Goal: Task Accomplishment & Management: Manage account settings

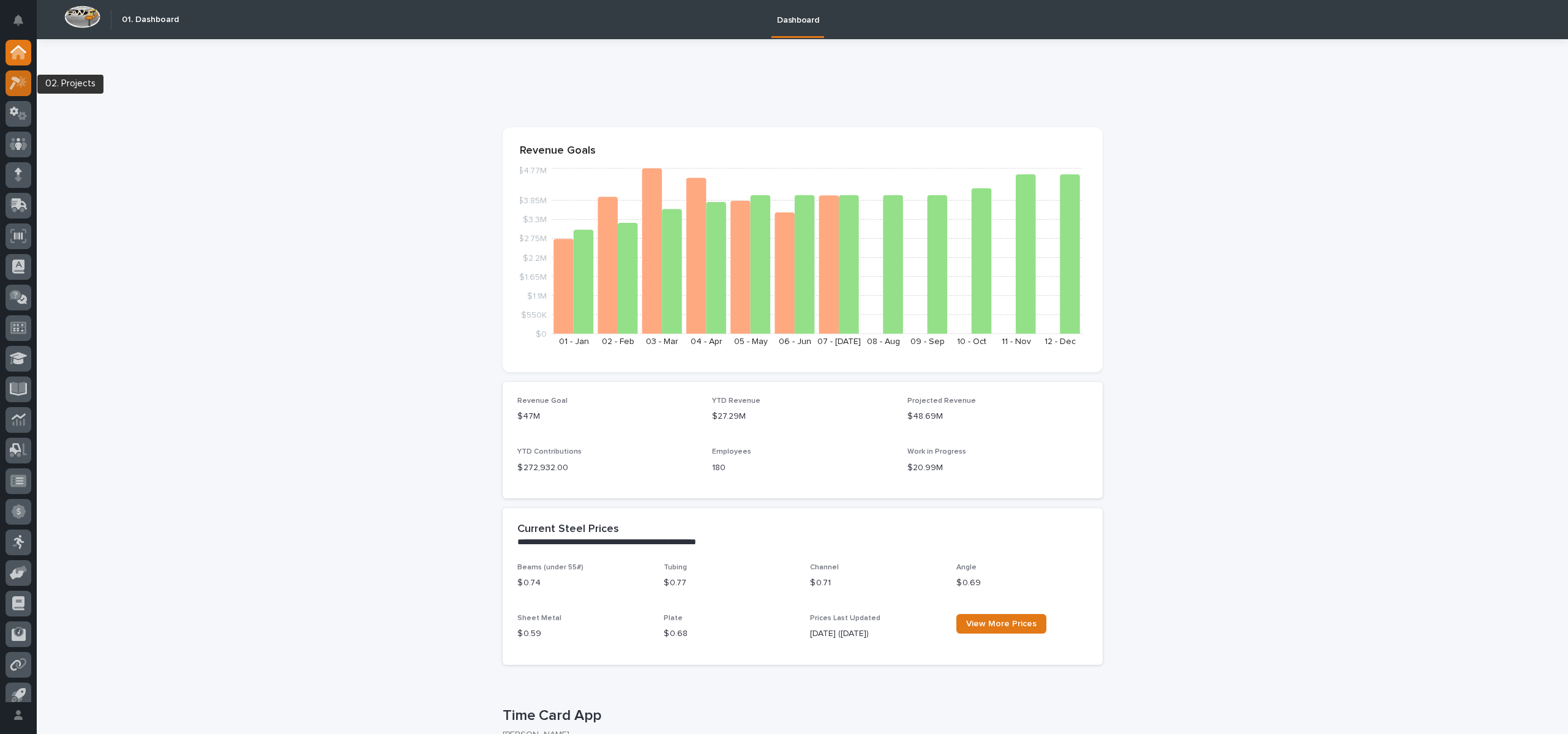
click at [19, 80] on icon at bounding box center [16, 83] width 11 height 13
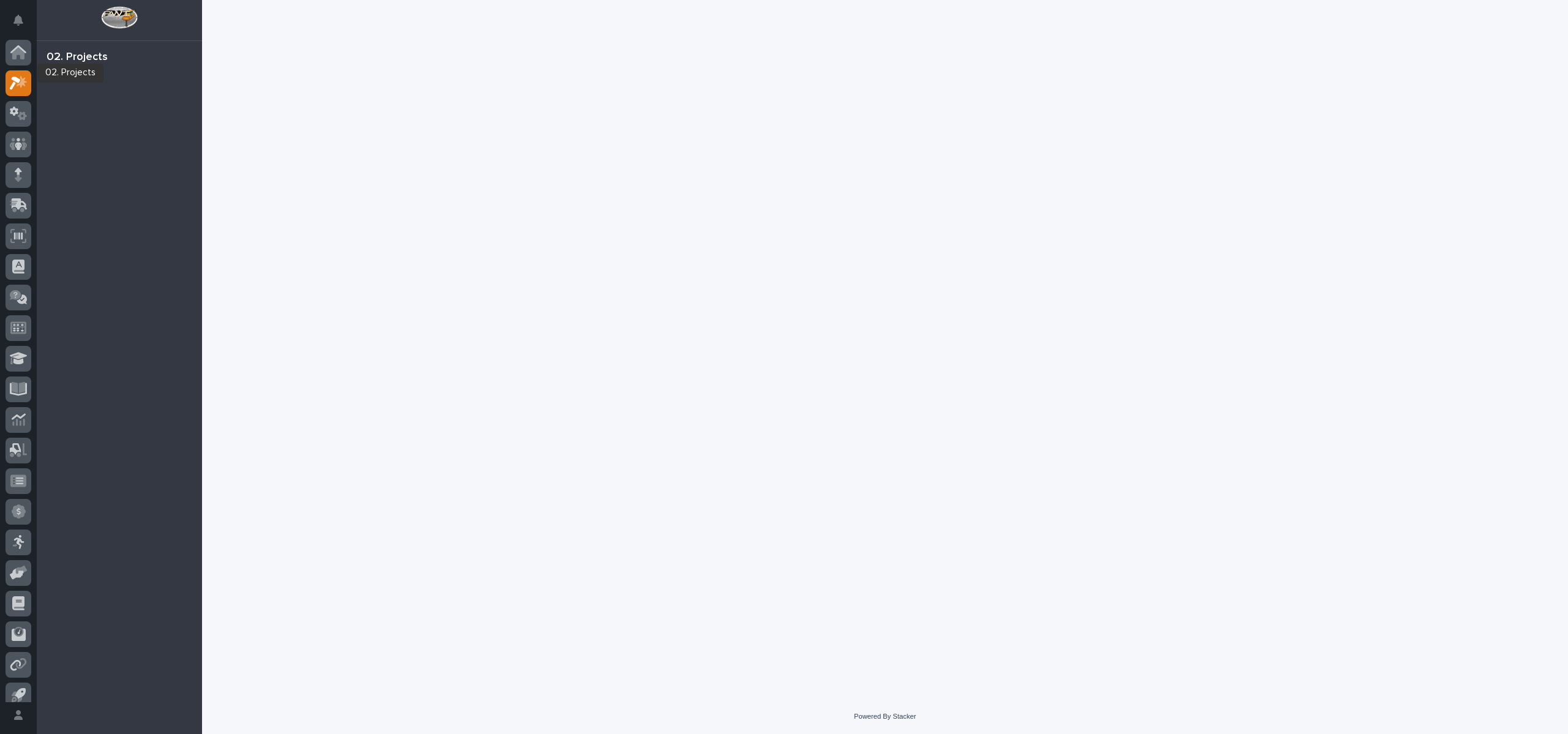
scroll to position [11, 0]
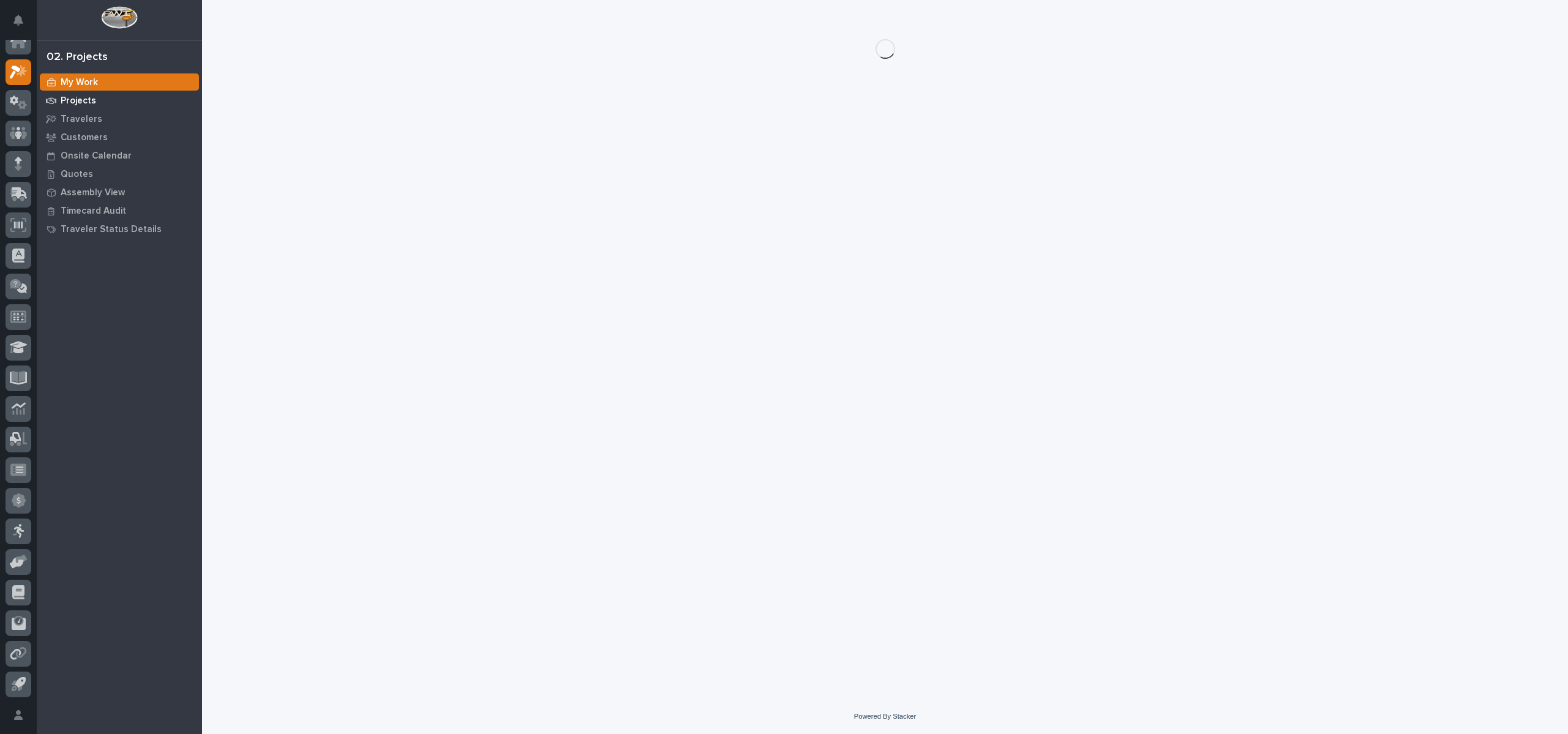
click at [90, 98] on p "Projects" at bounding box center [78, 101] width 35 height 11
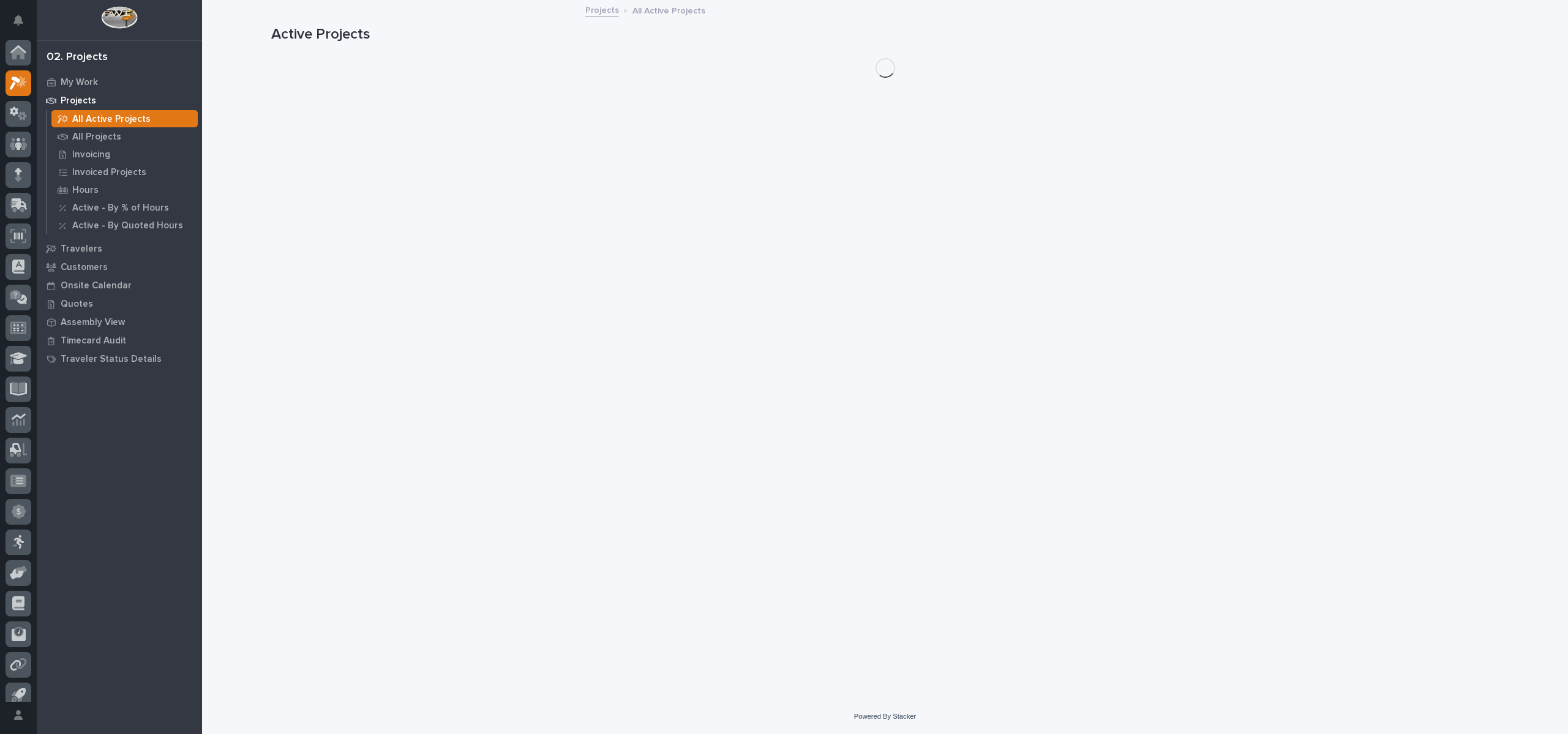
scroll to position [11, 0]
click at [112, 132] on p "All Projects" at bounding box center [97, 138] width 49 height 11
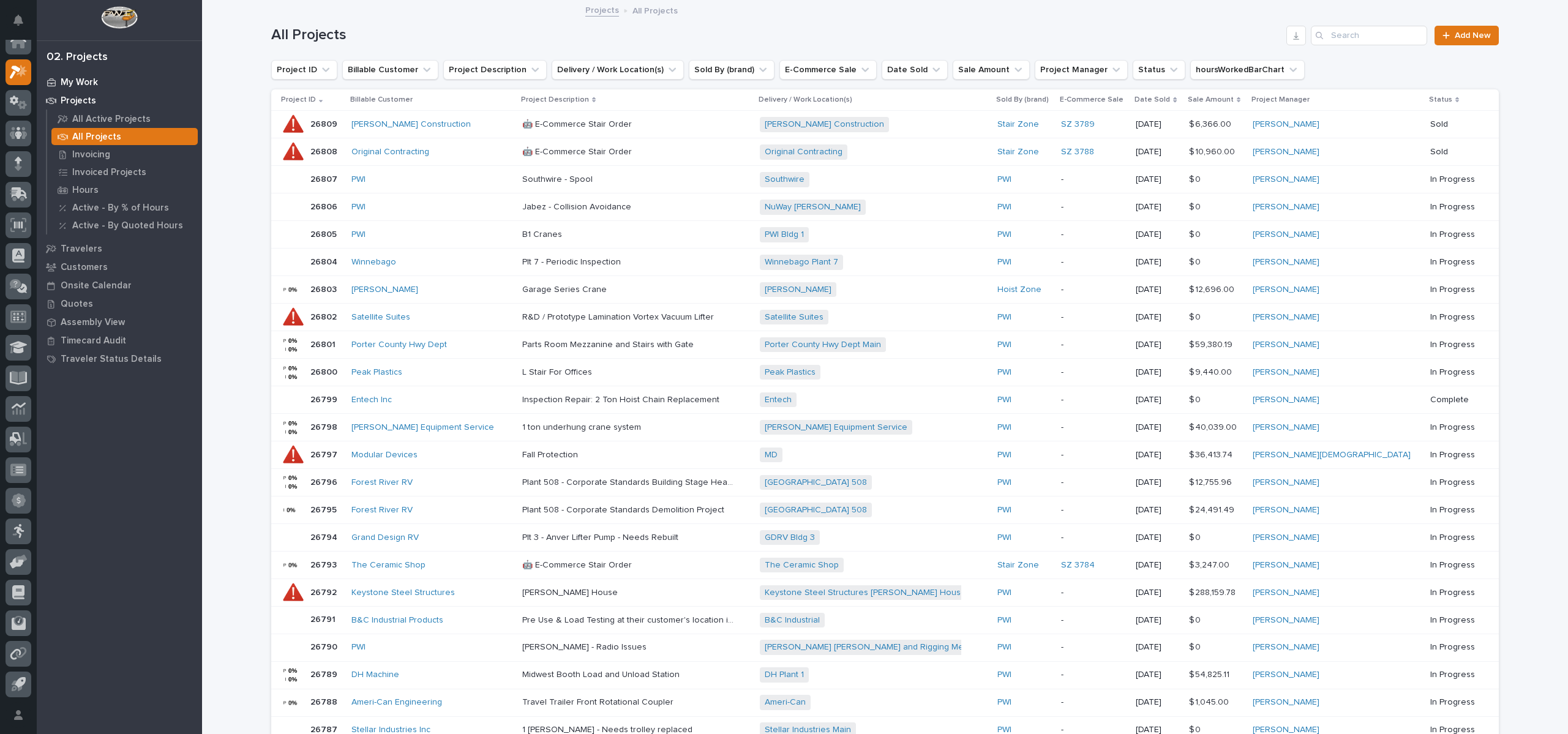
click at [94, 78] on p "My Work" at bounding box center [79, 83] width 37 height 11
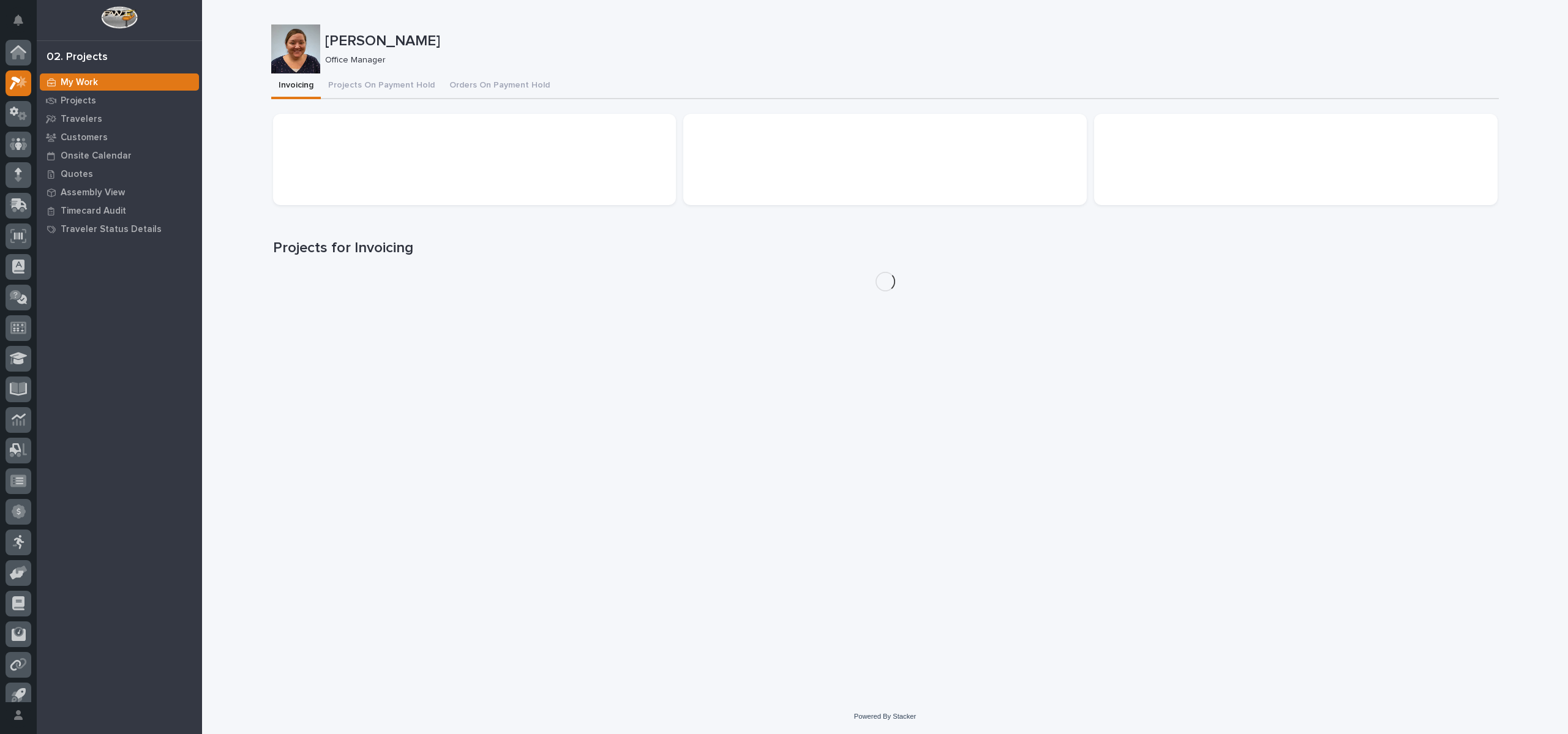
scroll to position [11, 0]
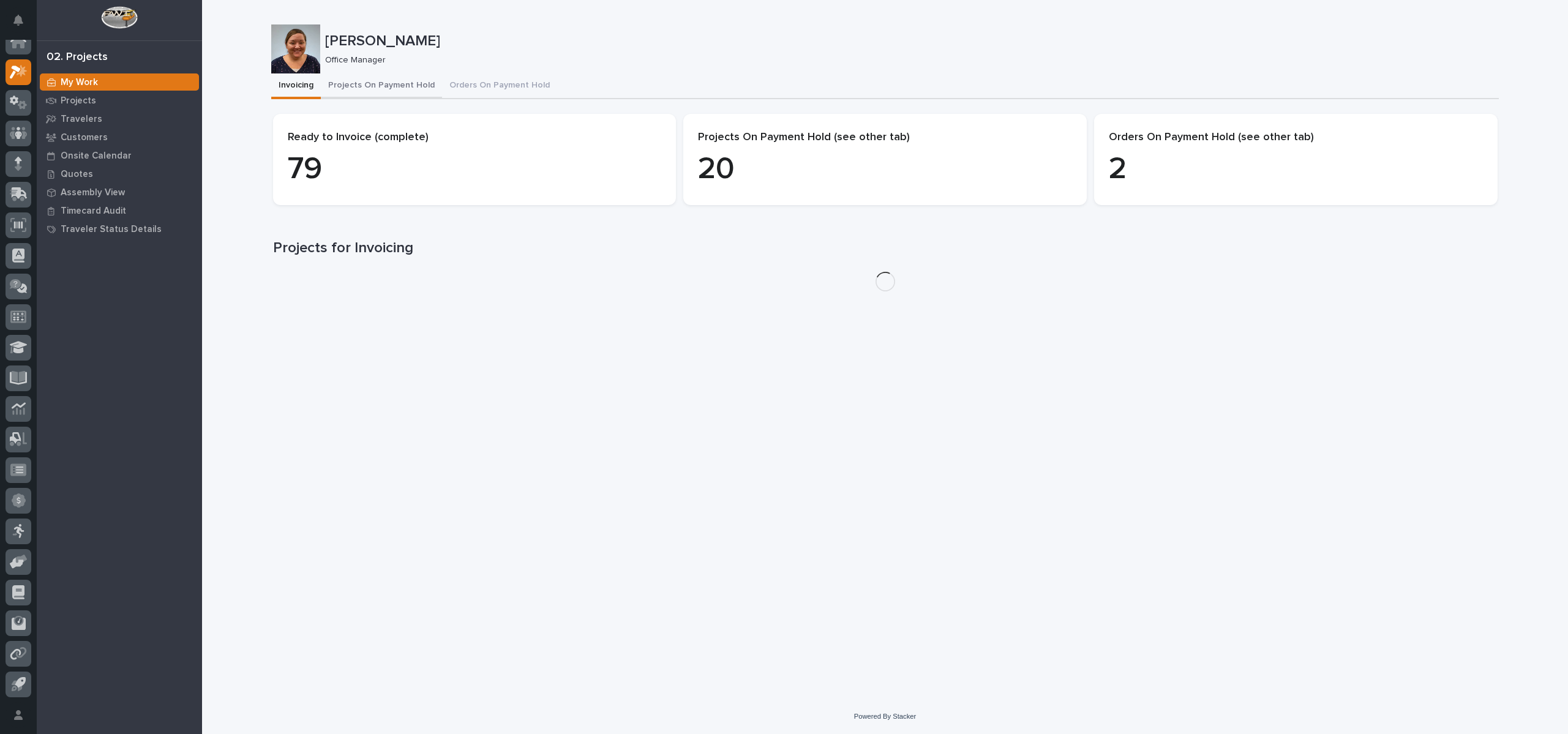
click at [343, 83] on button "Projects On Payment Hold" at bounding box center [381, 87] width 121 height 26
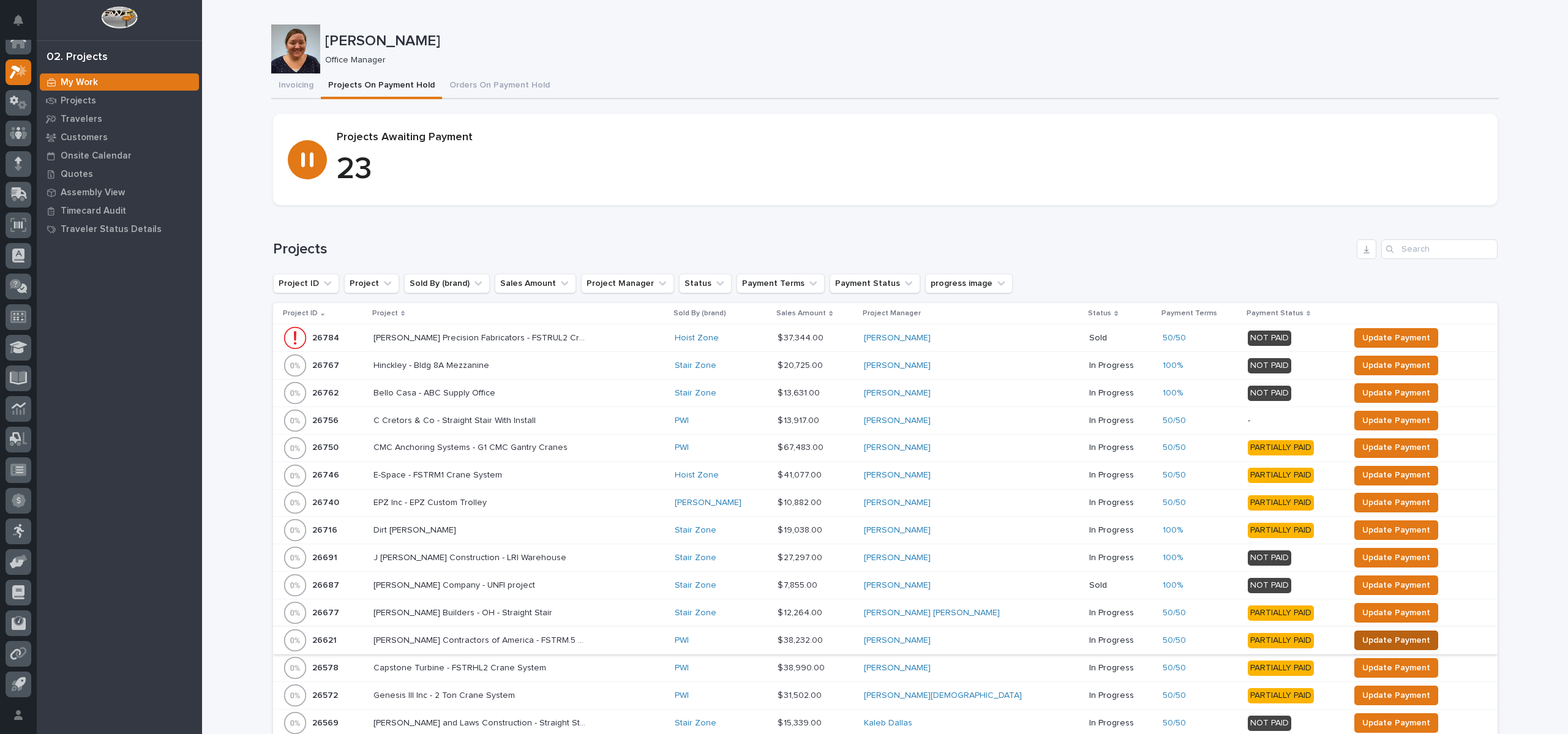
click at [1365, 637] on span "Update Payment" at bounding box center [1396, 641] width 68 height 15
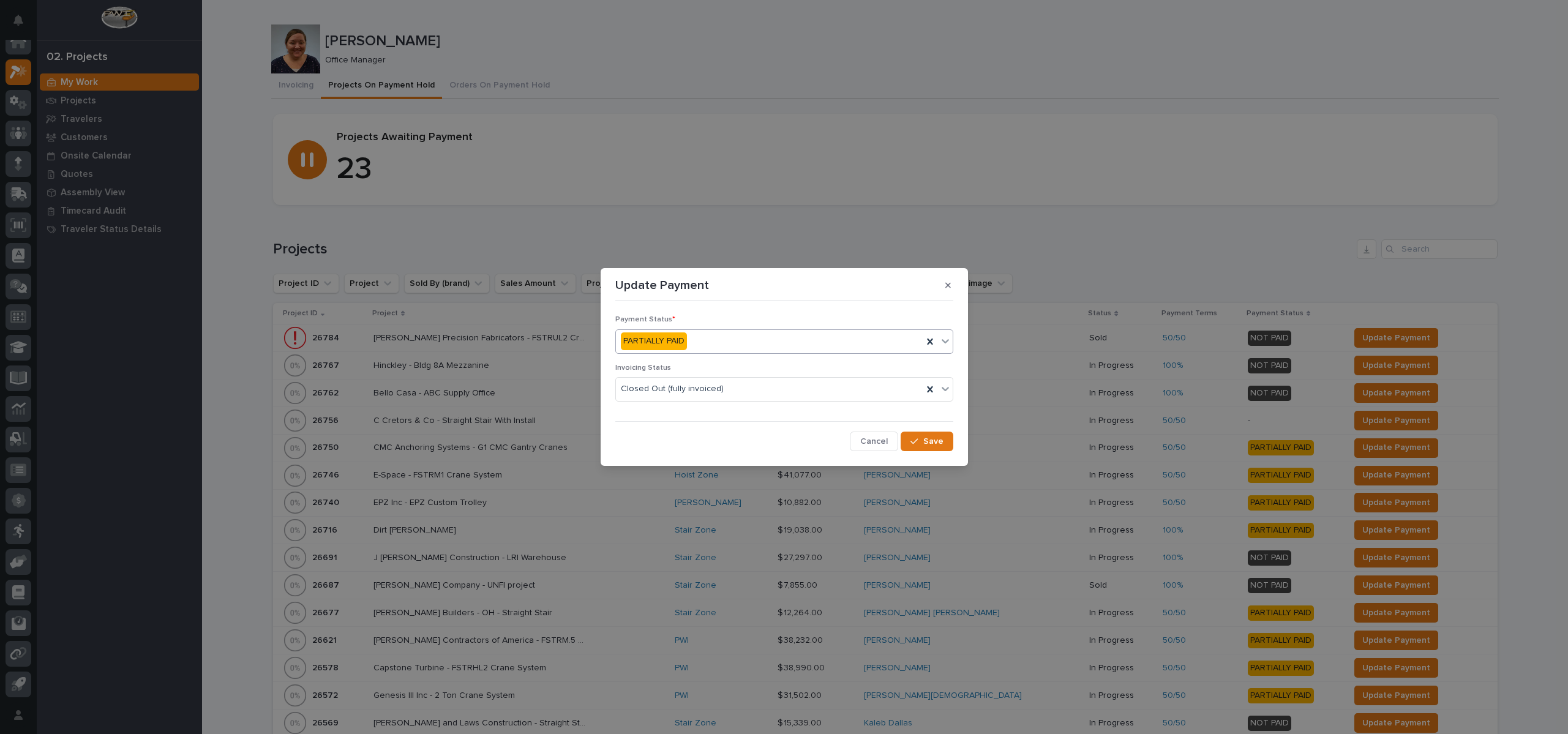
click at [700, 334] on div "PARTIALLY PAID" at bounding box center [769, 341] width 307 height 20
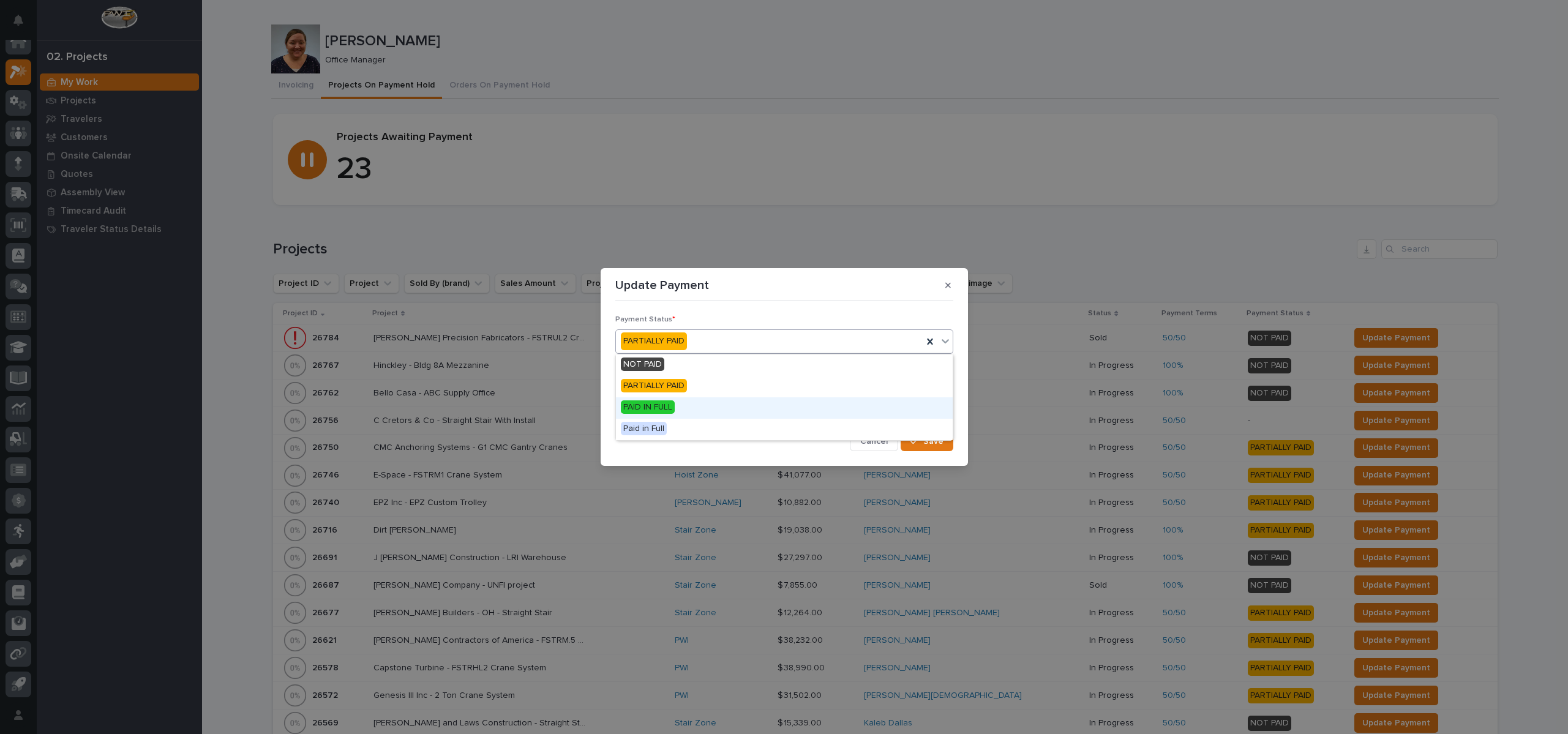
click at [680, 404] on div "PAID IN FULL" at bounding box center [784, 407] width 337 height 21
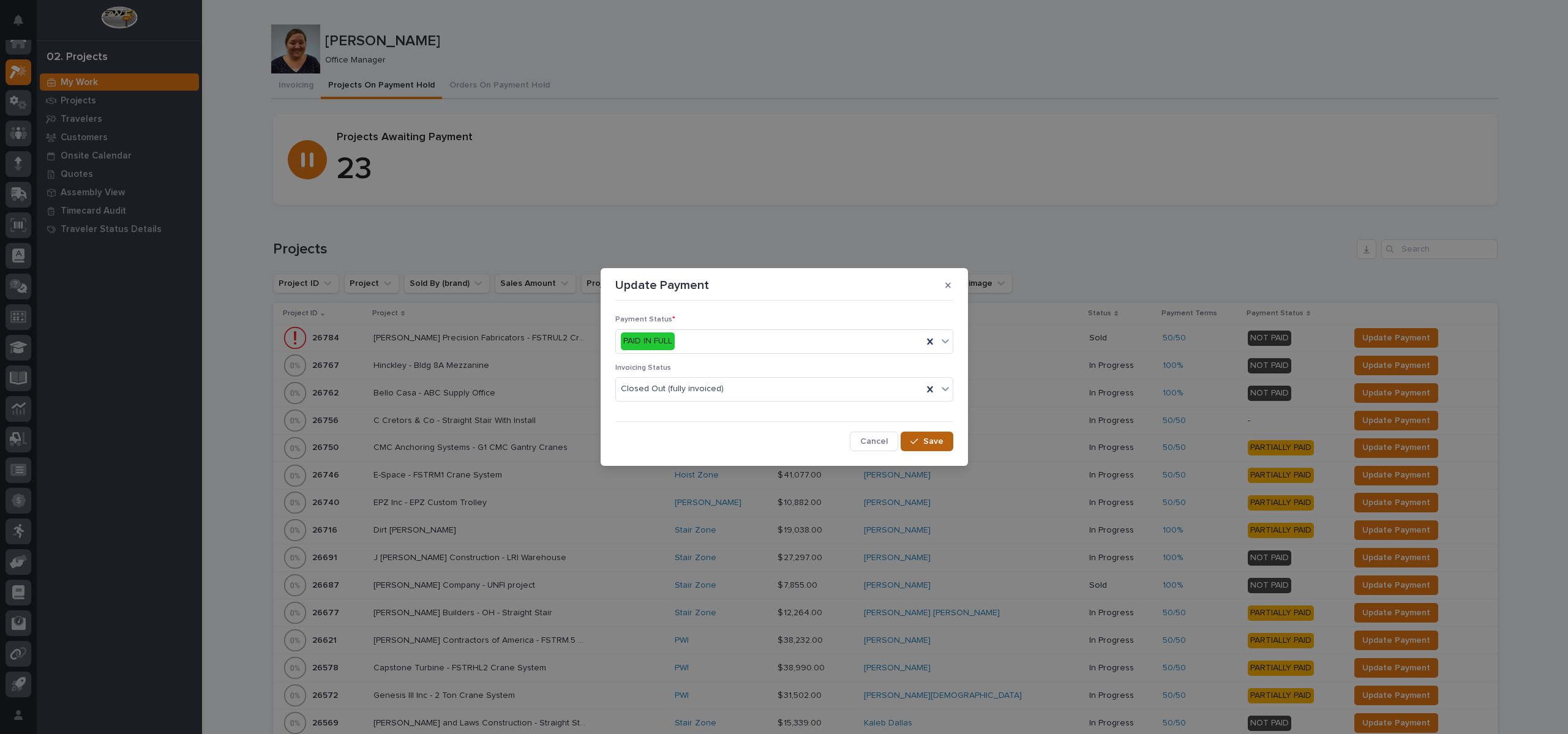
click at [918, 444] on icon "button" at bounding box center [914, 441] width 7 height 8
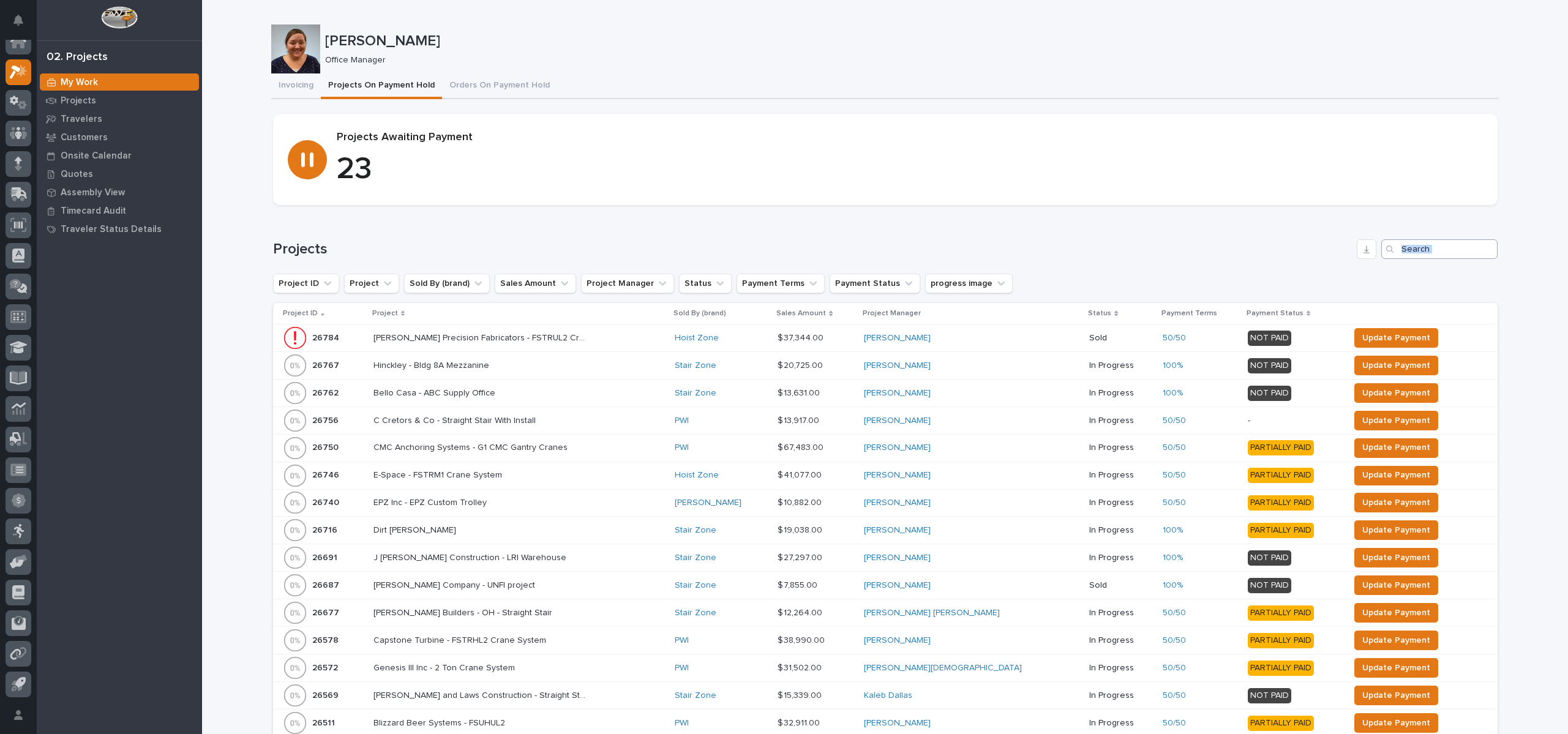
click at [1429, 259] on div "Projects Project ID Project Sold By (brand) Sales Amount Project Manager Status…" at bounding box center [885, 601] width 1225 height 724
click at [1428, 249] on input "Search" at bounding box center [1439, 248] width 116 height 20
type input "26621"
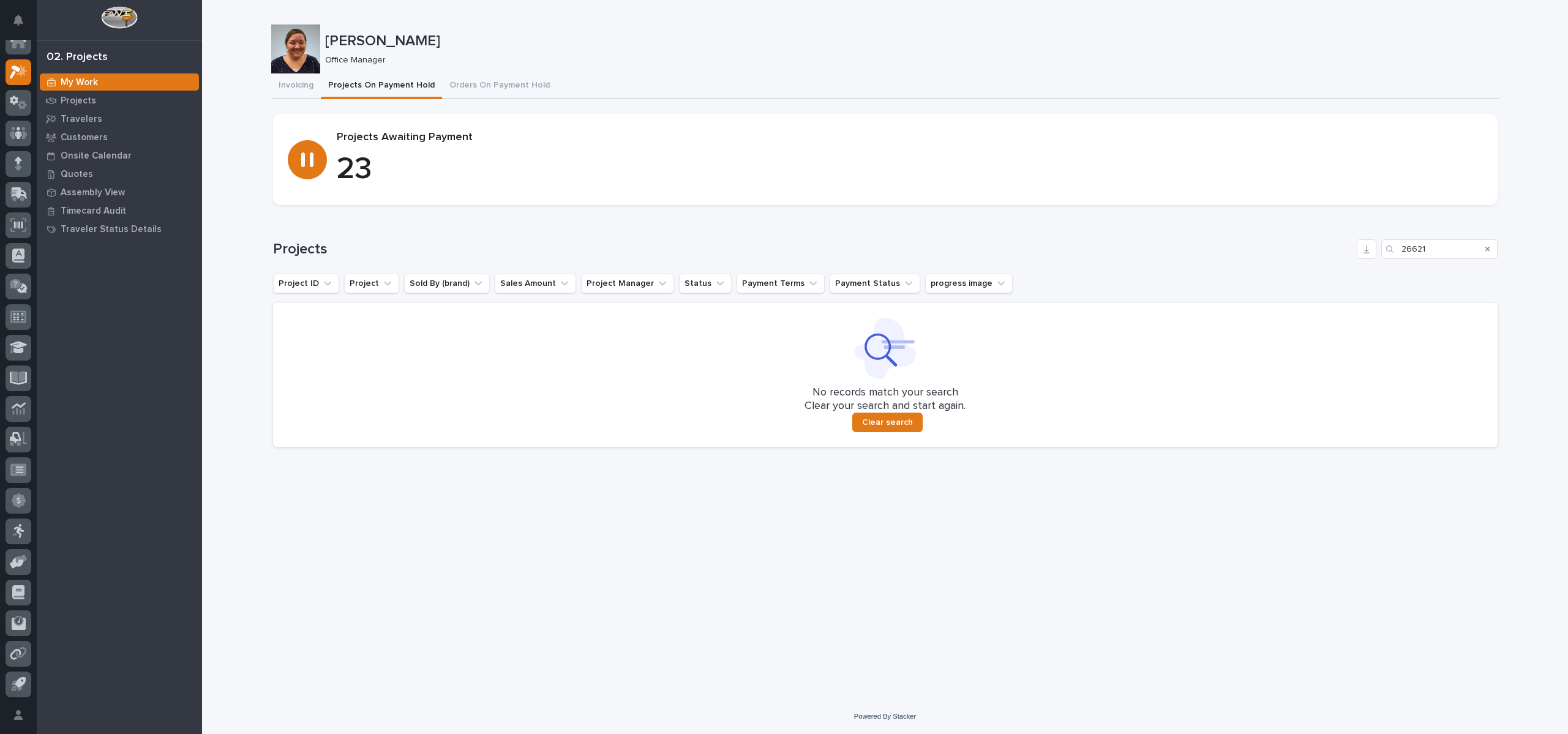
click at [1489, 245] on button "Search" at bounding box center [1487, 248] width 5 height 20
